Goal: Information Seeking & Learning: Learn about a topic

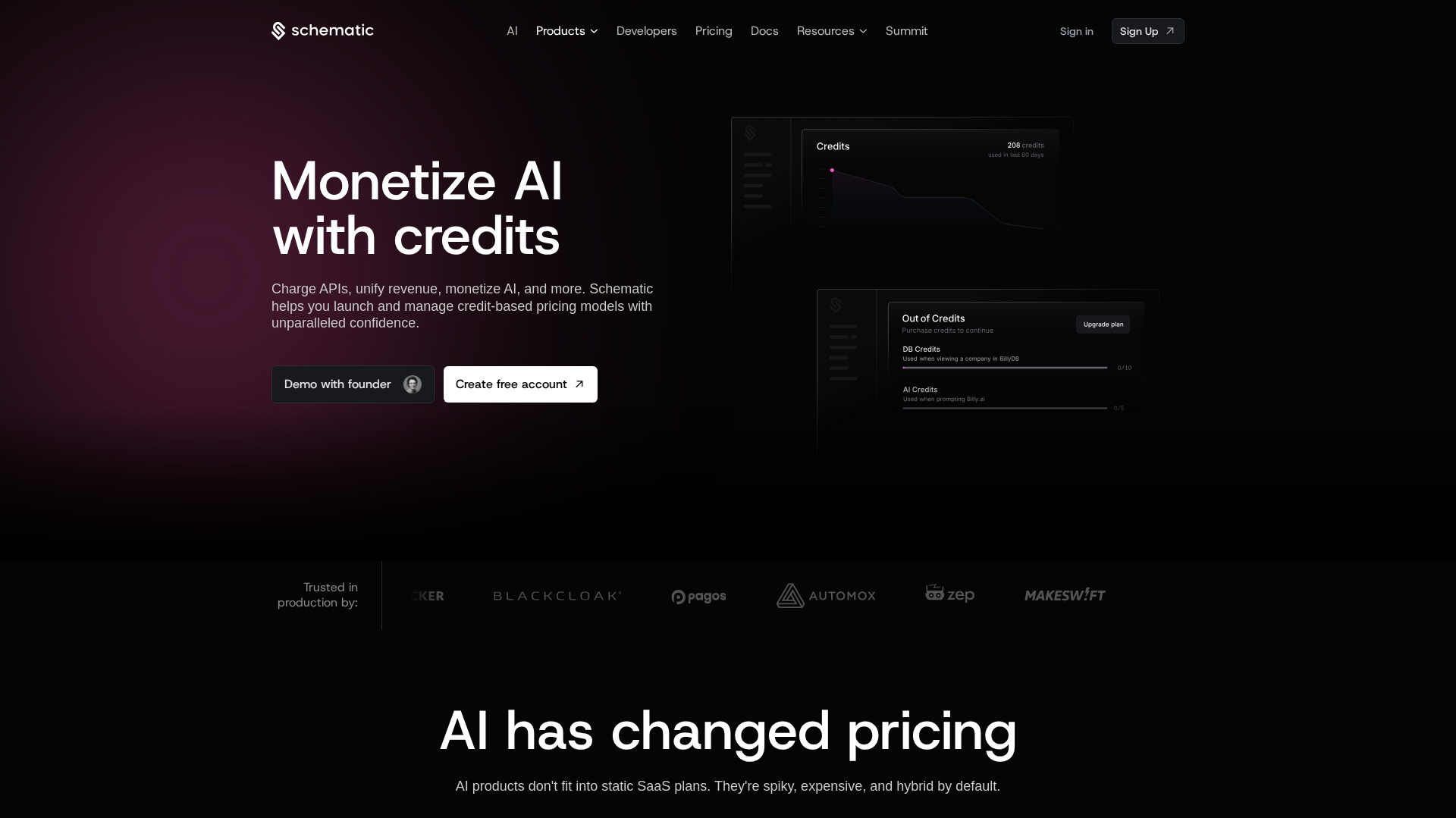
click at [572, 36] on span "Products" at bounding box center [561, 30] width 50 height 18
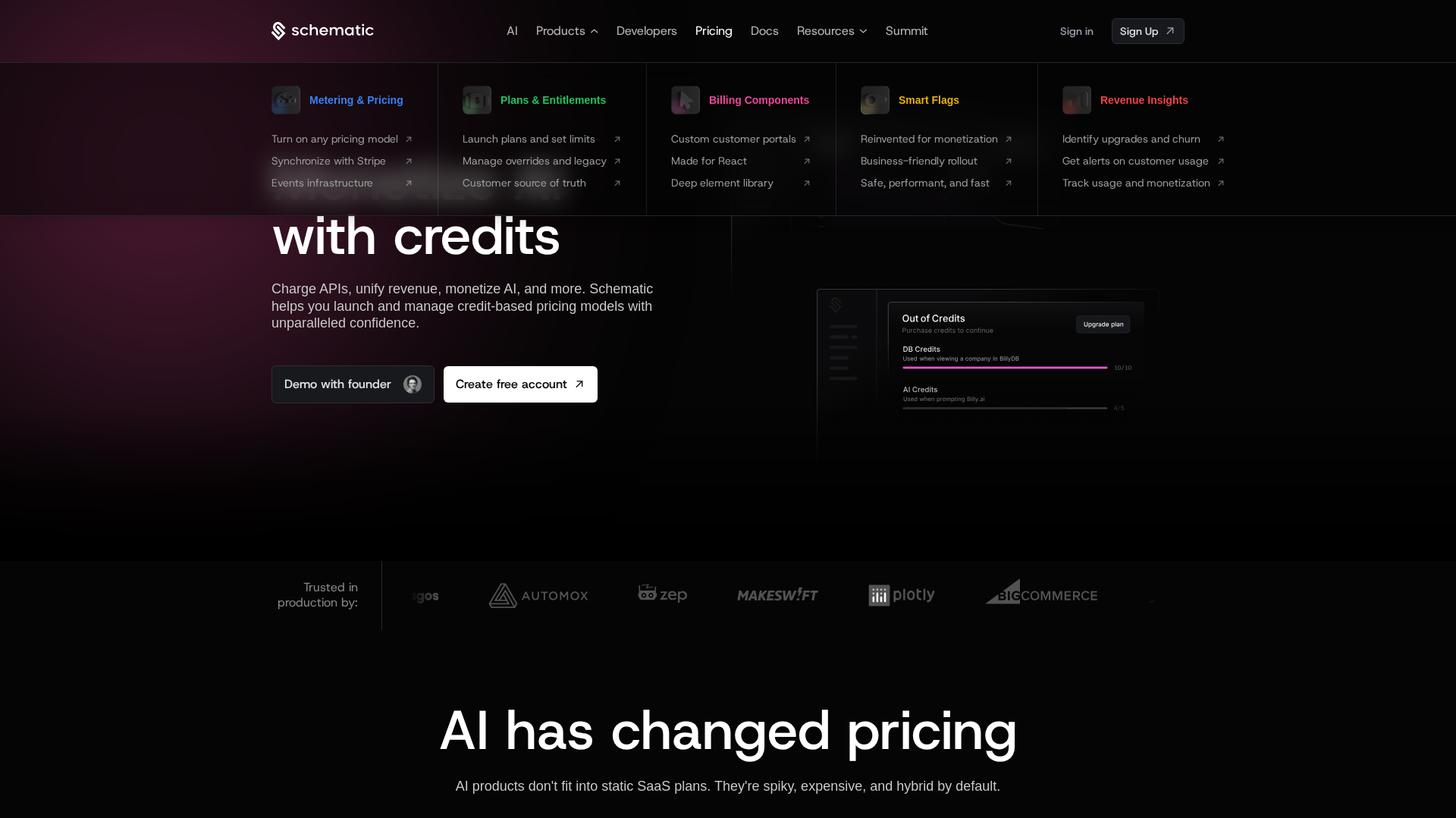
click at [724, 32] on span "Pricing" at bounding box center [714, 30] width 37 height 16
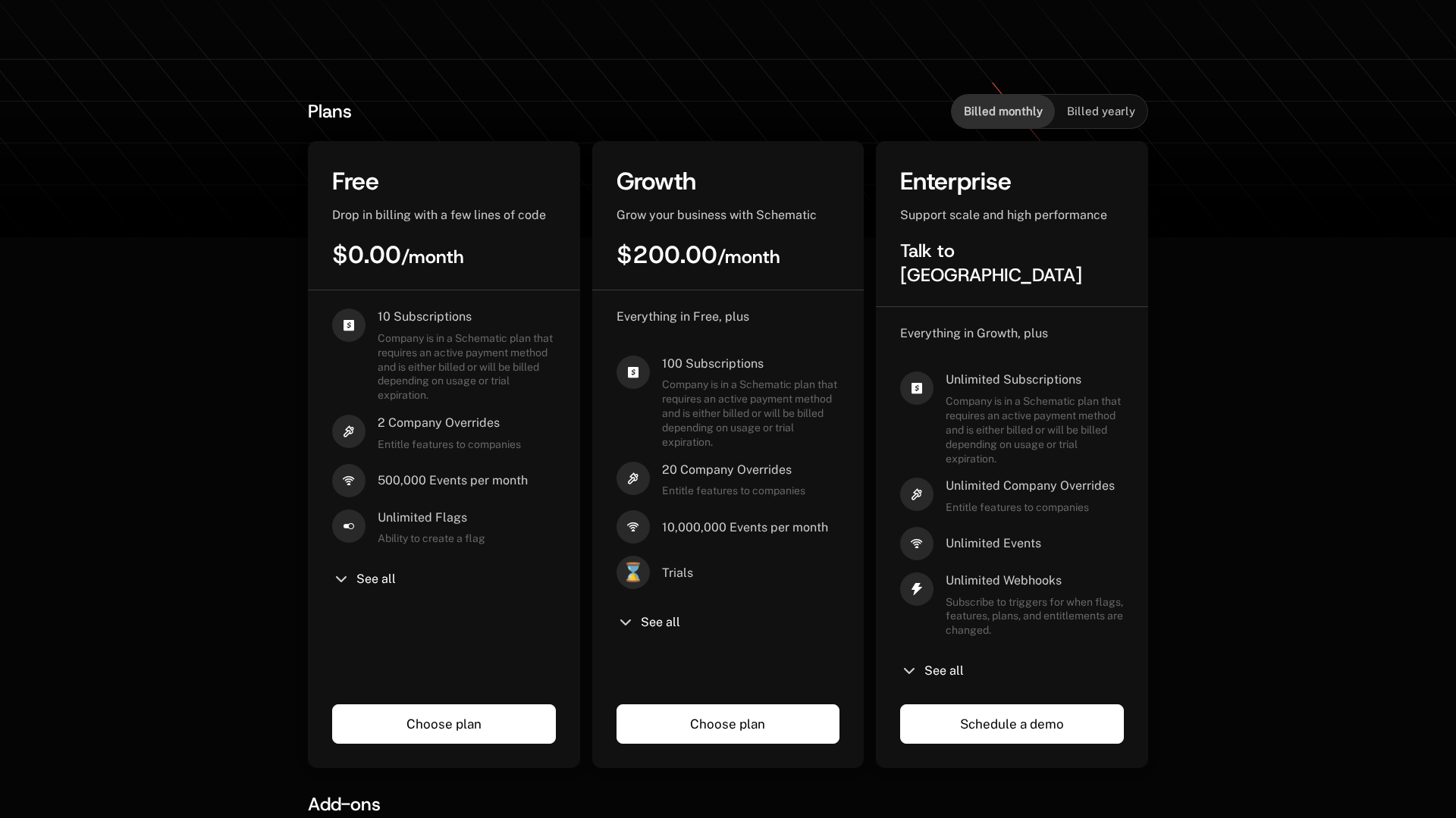
scroll to position [373, 0]
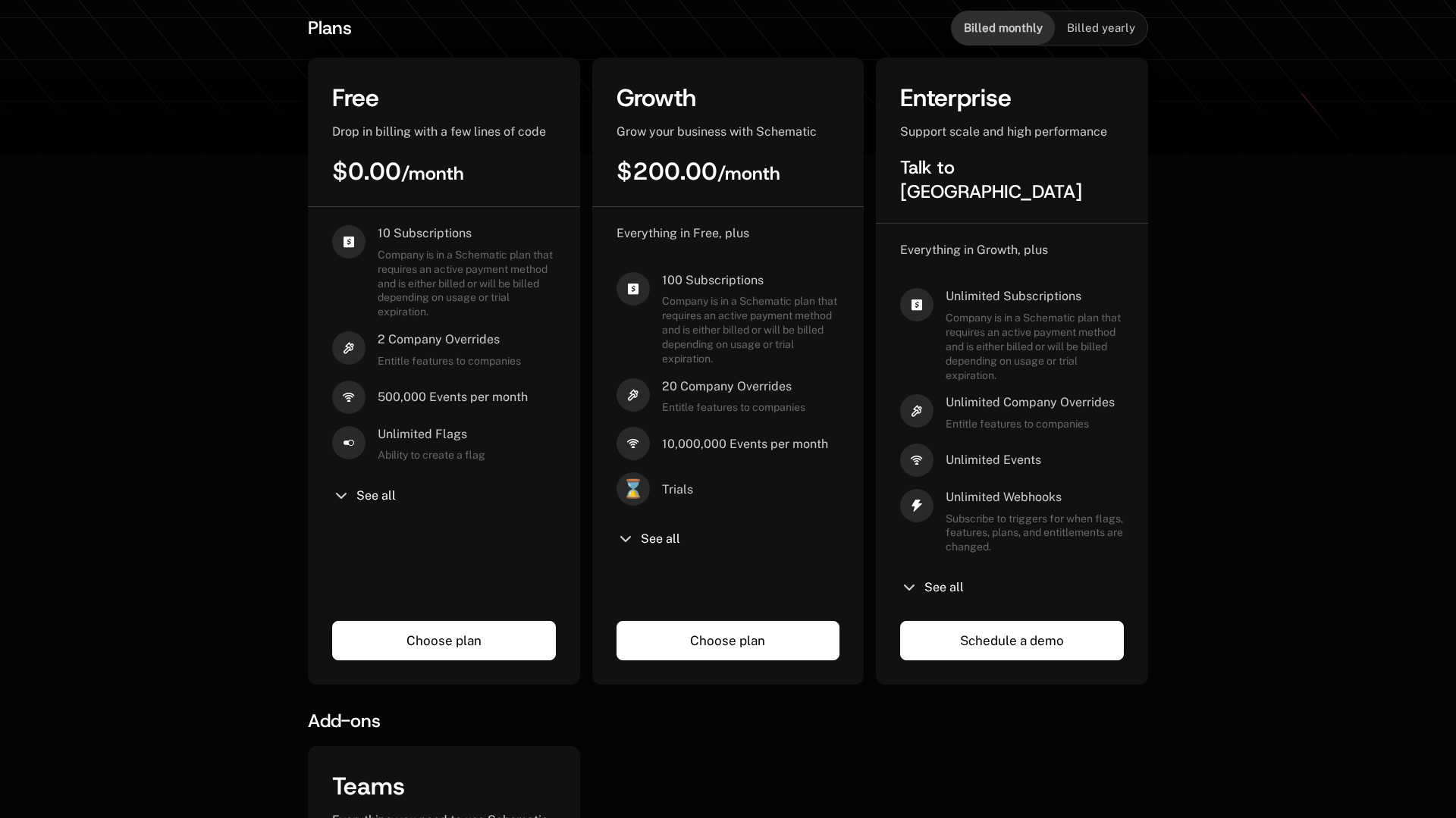
click at [628, 542] on icon at bounding box center [625, 538] width 18 height 18
click at [653, 535] on span "See all" at bounding box center [660, 539] width 40 height 12
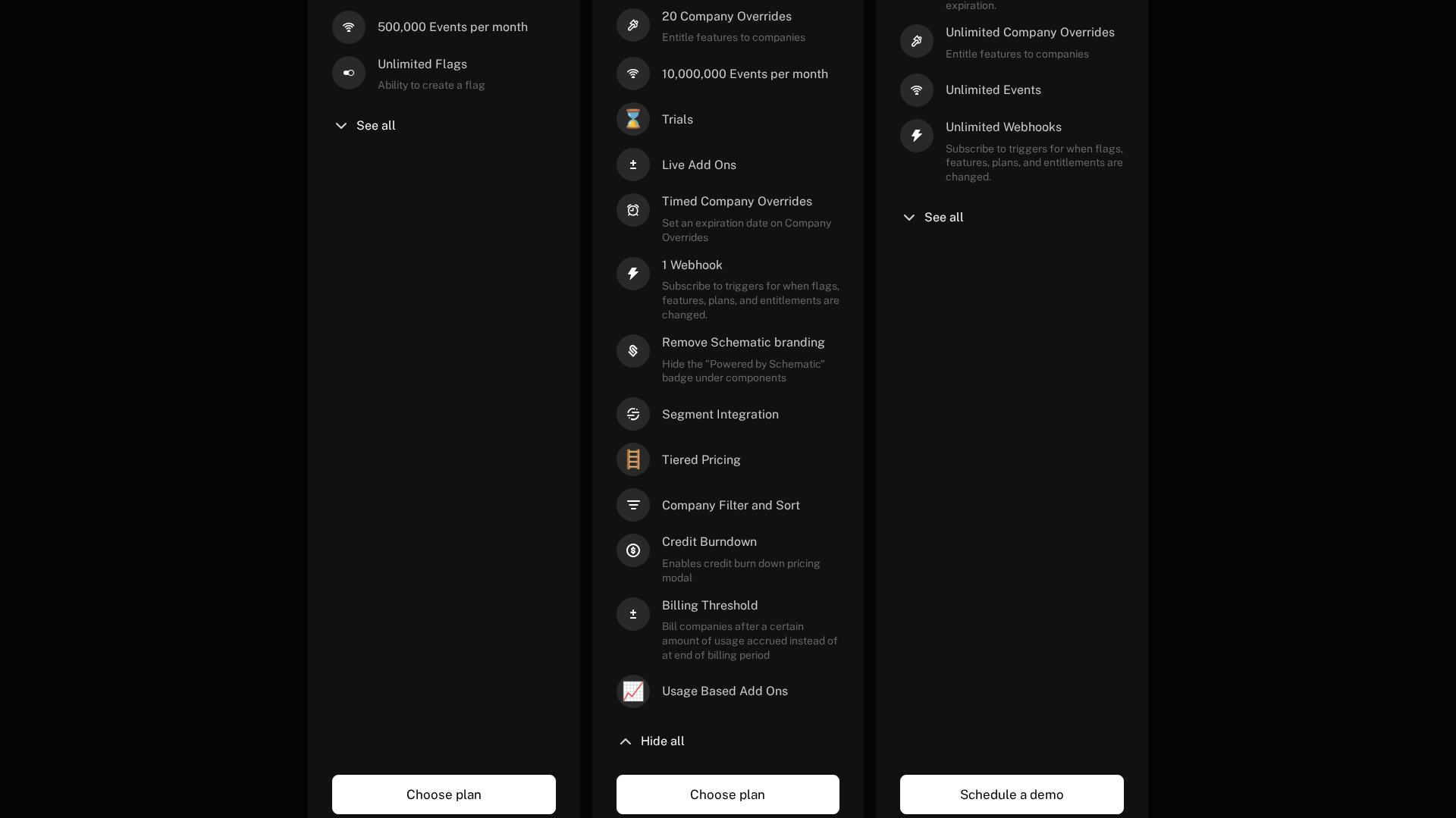
scroll to position [540, 0]
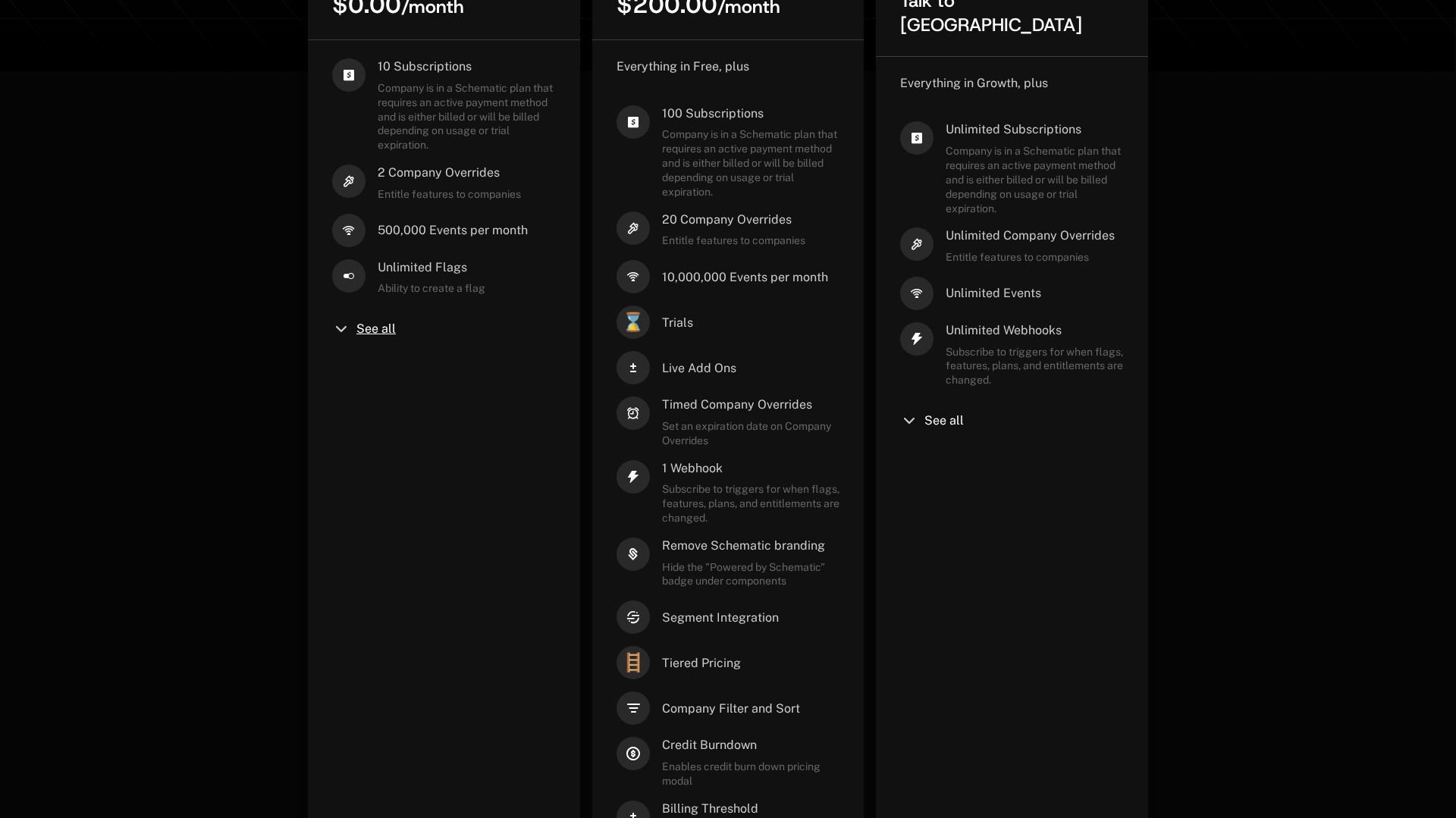
click at [371, 333] on span "See all" at bounding box center [376, 330] width 40 height 12
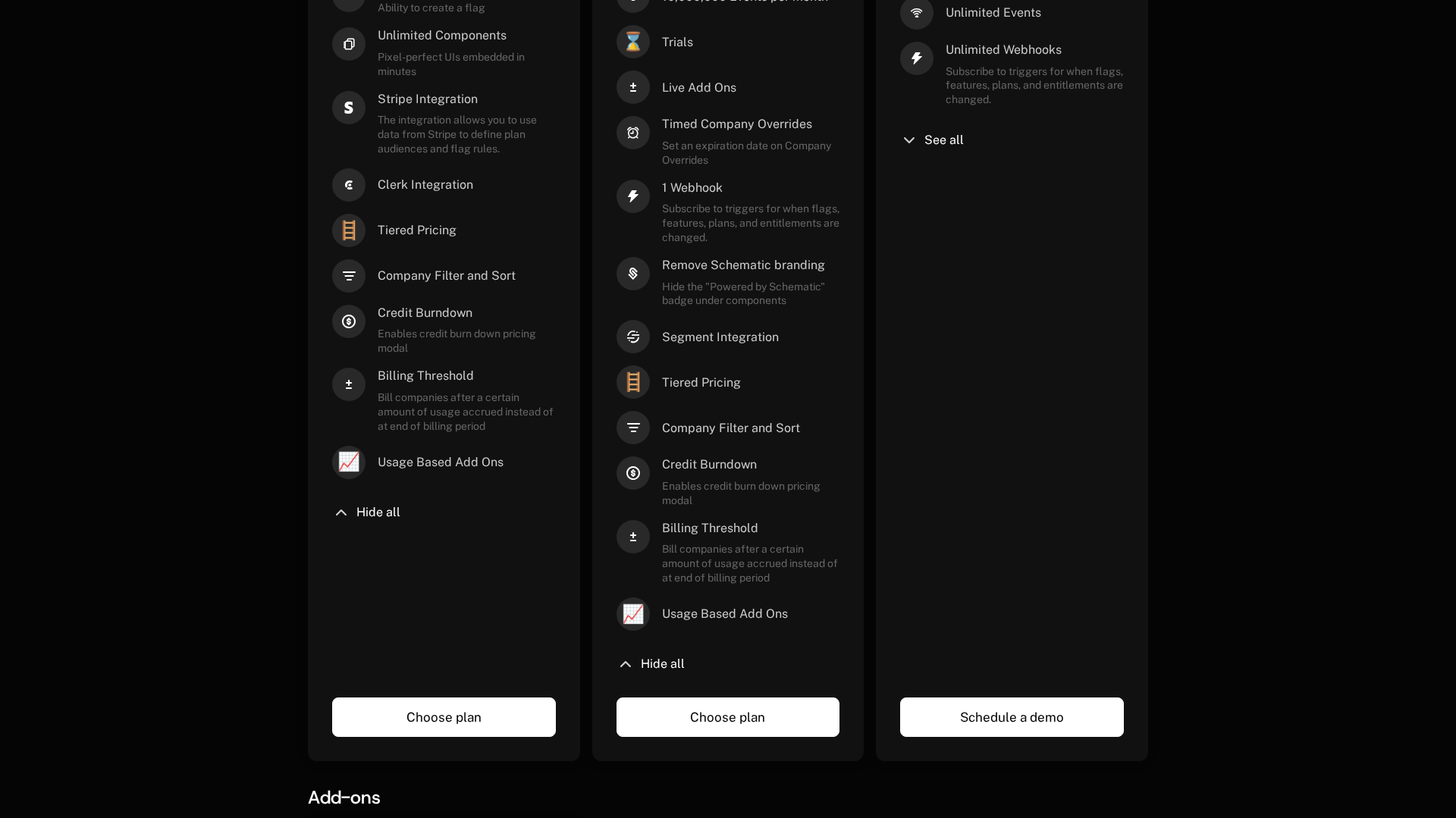
scroll to position [821, 0]
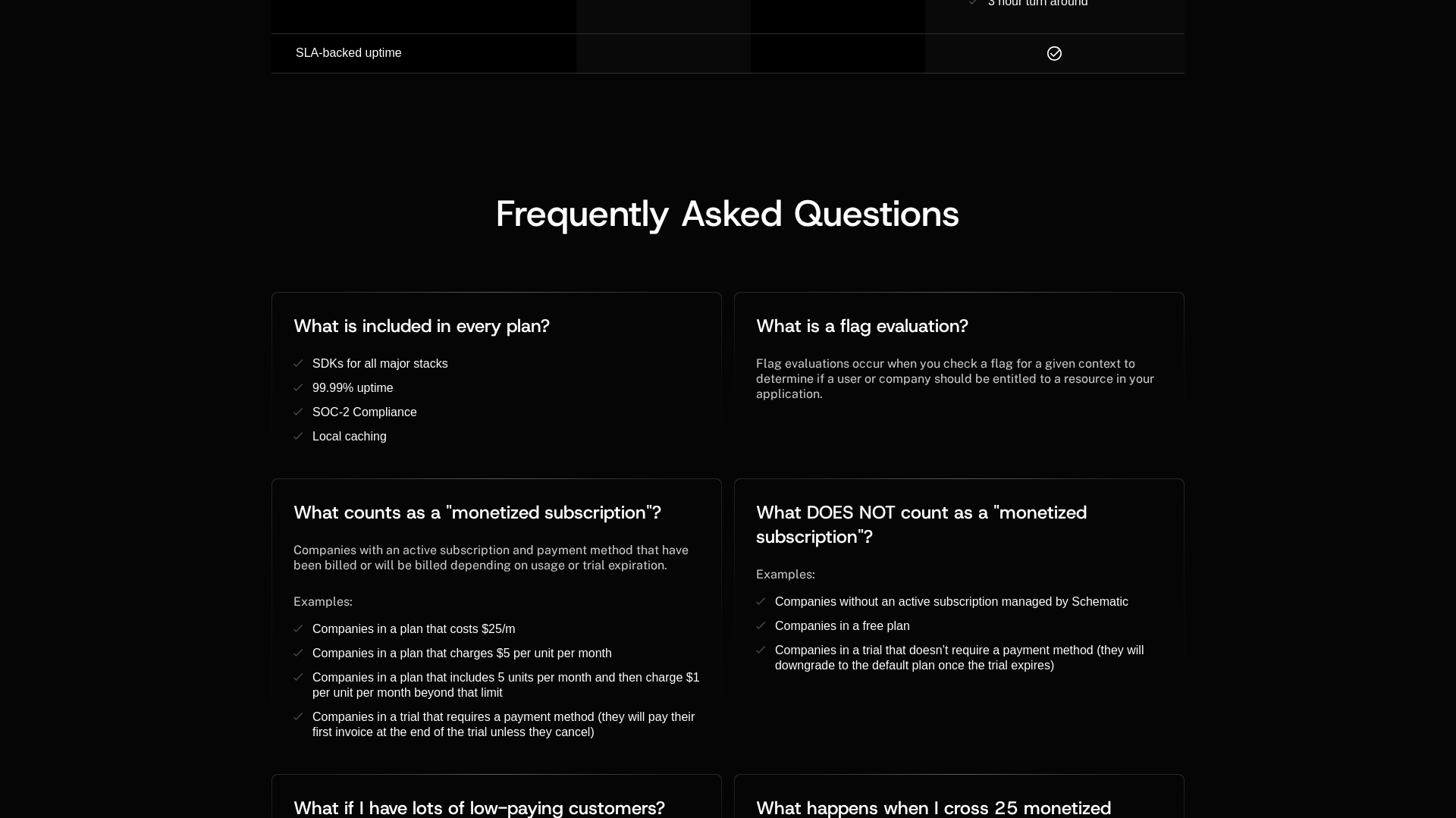
scroll to position [3282, 0]
